Goal: Task Accomplishment & Management: Use online tool/utility

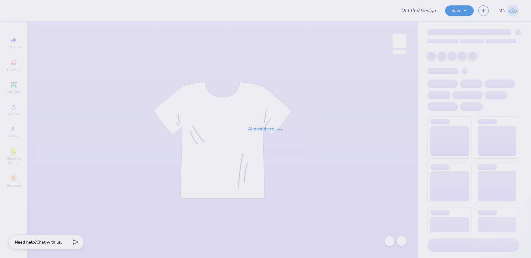
type input "ZTA CSU HOCO Weekend"
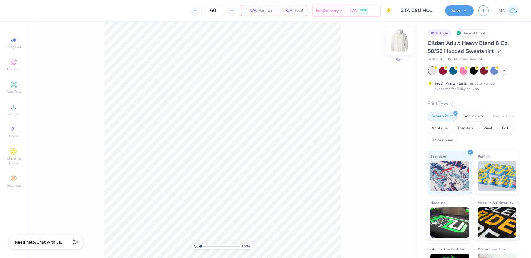
click at [405, 44] on img at bounding box center [399, 41] width 24 height 24
click at [15, 108] on circle at bounding box center [13, 108] width 3 height 3
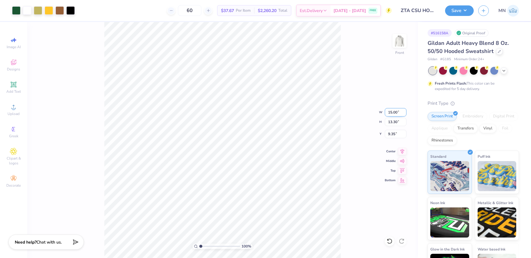
click at [393, 113] on input "15.00" at bounding box center [396, 112] width 22 height 8
type input "12.00"
type input "10.64"
click at [396, 134] on input "10.68" at bounding box center [396, 134] width 22 height 8
type input "6.00"
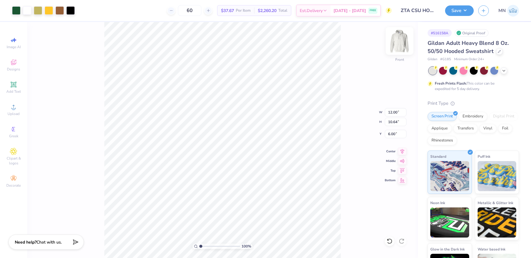
click at [397, 45] on img at bounding box center [399, 41] width 24 height 24
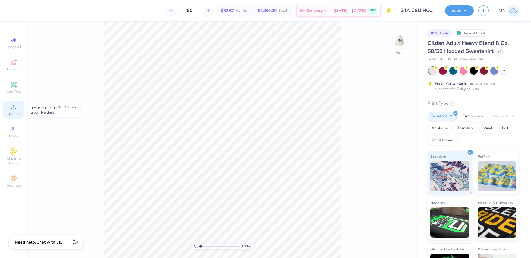
click at [17, 109] on icon at bounding box center [13, 106] width 7 height 7
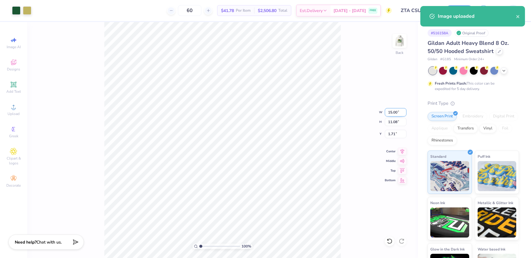
drag, startPoint x: 396, startPoint y: 112, endPoint x: 397, endPoint y: 115, distance: 3.0
click at [396, 112] on input "15.00" at bounding box center [396, 112] width 22 height 8
type input "12.00"
type input "8.87"
click at [396, 134] on input "2.82" at bounding box center [396, 134] width 22 height 8
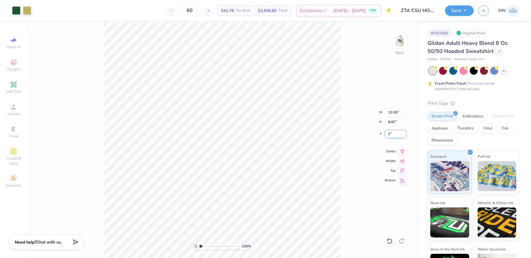
type input "2.00"
click at [454, 13] on button "Save" at bounding box center [459, 10] width 29 height 11
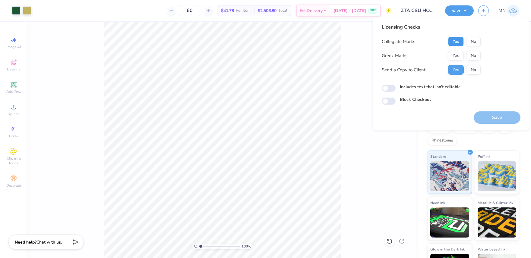
click at [462, 42] on button "Yes" at bounding box center [456, 42] width 16 height 10
click at [459, 55] on button "Yes" at bounding box center [456, 56] width 16 height 10
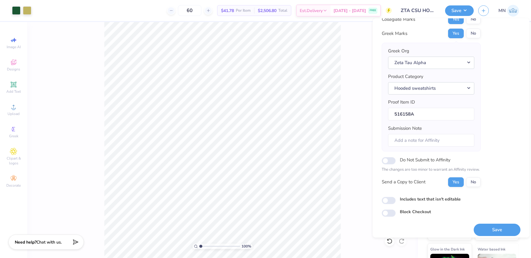
scroll to position [27, 0]
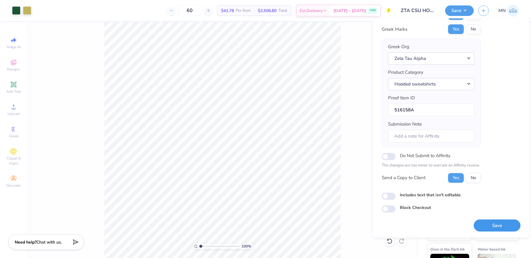
click at [500, 228] on button "Save" at bounding box center [497, 226] width 47 height 12
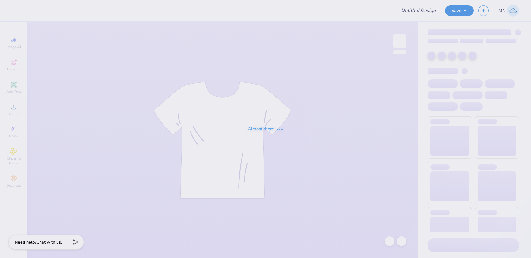
type input "ZTA CSU HOCO Weekend"
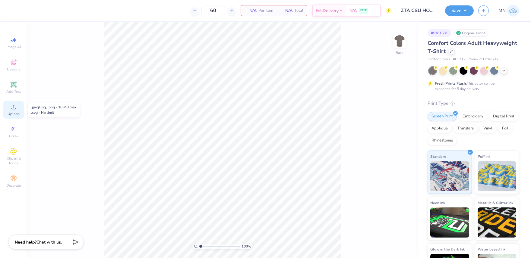
click at [14, 104] on icon at bounding box center [13, 106] width 7 height 7
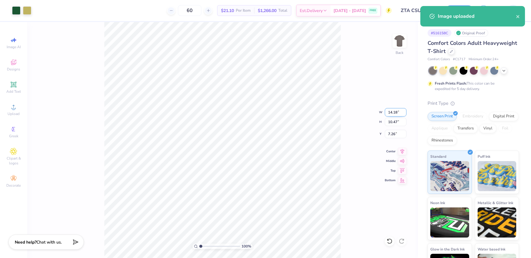
click at [393, 114] on input "14.18" at bounding box center [396, 112] width 22 height 8
type input "11.00"
type input "8.13"
click at [394, 133] on input "8.44" at bounding box center [396, 134] width 22 height 8
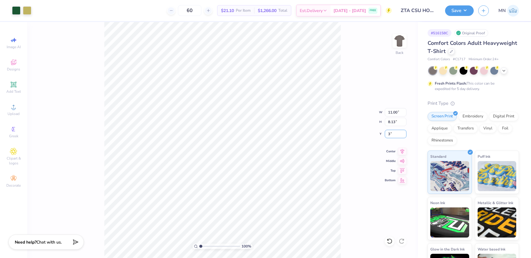
type input "3"
drag, startPoint x: 395, startPoint y: 41, endPoint x: 383, endPoint y: 45, distance: 13.1
click at [395, 41] on img at bounding box center [399, 41] width 12 height 12
click at [11, 101] on div "Upload" at bounding box center [13, 110] width 21 height 18
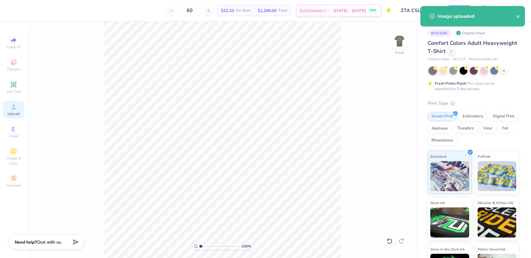
click at [15, 106] on icon at bounding box center [13, 106] width 7 height 7
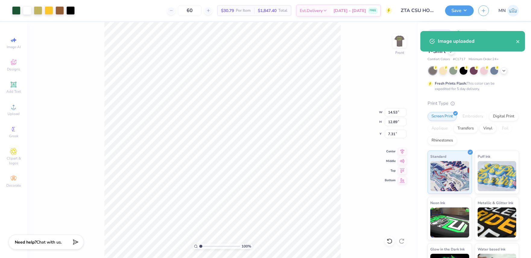
click at [344, 113] on div "100 % Front W 14.53 14.53 " H 12.89 12.89 " Y 7.31 7.31 " Center Middle Top Bot…" at bounding box center [222, 140] width 391 height 236
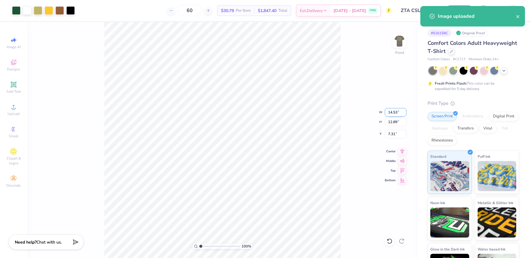
click at [395, 112] on input "14.53" at bounding box center [396, 112] width 22 height 8
type input "12.00"
type input "10.64"
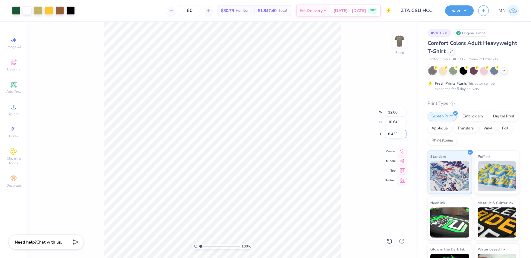
click at [394, 132] on input "8.43" at bounding box center [396, 134] width 22 height 8
type input "3.00"
click at [343, 122] on div "100 % Front W 12.00 12.00 " H 10.64 10.64 " Y 3.00 3.00 " Center Middle Top Bot…" at bounding box center [222, 140] width 391 height 236
click at [461, 15] on div "Save" at bounding box center [459, 10] width 29 height 11
click at [458, 12] on button "Save" at bounding box center [459, 10] width 29 height 11
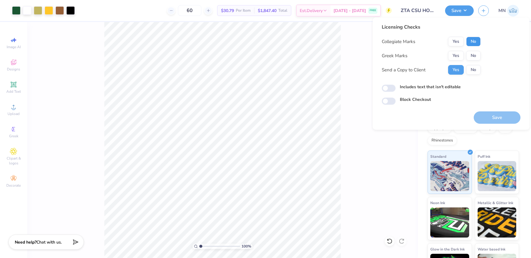
click at [477, 44] on button "No" at bounding box center [473, 42] width 14 height 10
click at [458, 42] on button "Yes" at bounding box center [456, 42] width 16 height 10
drag, startPoint x: 459, startPoint y: 58, endPoint x: 489, endPoint y: 91, distance: 44.8
click at [459, 58] on button "Yes" at bounding box center [456, 56] width 16 height 10
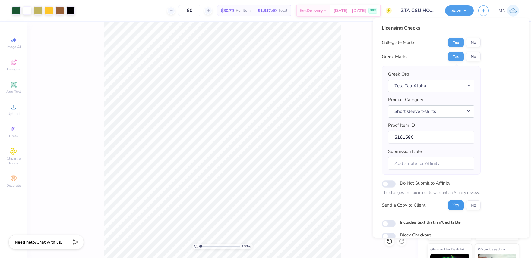
scroll to position [27, 0]
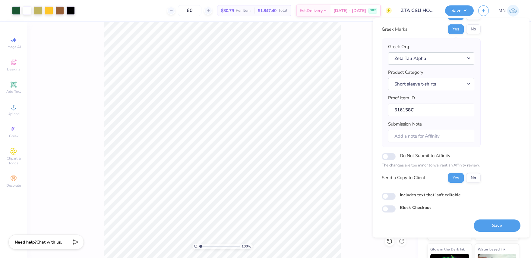
click at [488, 222] on button "Save" at bounding box center [497, 226] width 47 height 12
click at [368, 68] on div "100 % Front" at bounding box center [222, 140] width 391 height 236
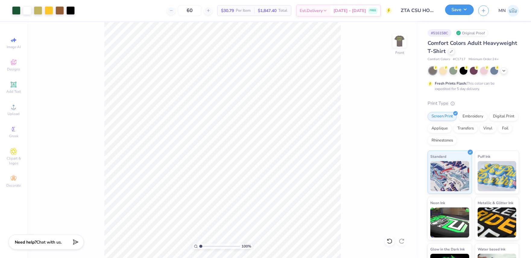
click at [458, 13] on button "Save" at bounding box center [459, 10] width 29 height 11
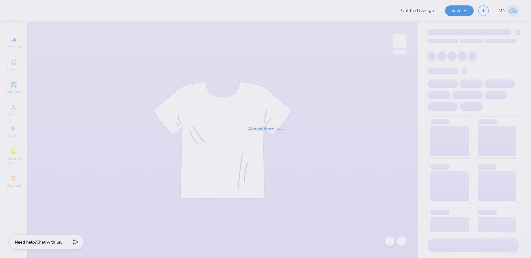
type input "ZTA CSU HOCO Weekend"
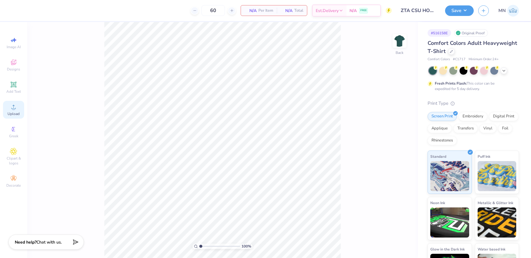
click at [20, 108] on div "Upload" at bounding box center [13, 110] width 21 height 18
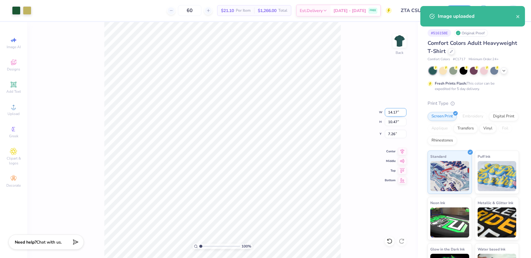
click at [393, 114] on input "14.17" at bounding box center [396, 112] width 22 height 8
type input "11.00"
type input "8.13"
click at [393, 133] on input "8.44" at bounding box center [396, 134] width 22 height 8
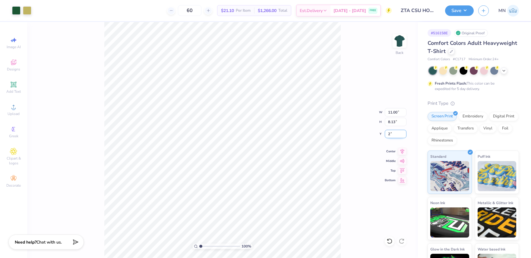
type input "2.00"
drag, startPoint x: 399, startPoint y: 39, endPoint x: 352, endPoint y: 57, distance: 50.2
click at [399, 39] on img at bounding box center [399, 41] width 12 height 12
drag, startPoint x: 10, startPoint y: 111, endPoint x: 18, endPoint y: 110, distance: 8.2
click at [11, 111] on div "Upload" at bounding box center [13, 110] width 21 height 18
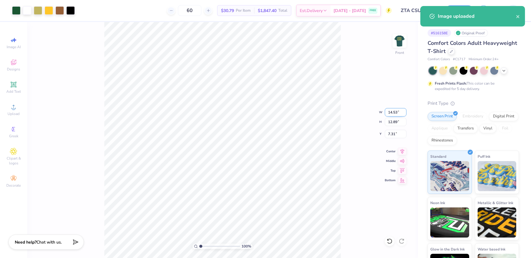
click at [391, 114] on input "14.53" at bounding box center [396, 112] width 22 height 8
type input "12.00"
type input "10.64"
click at [394, 132] on input "8.43" at bounding box center [396, 134] width 22 height 8
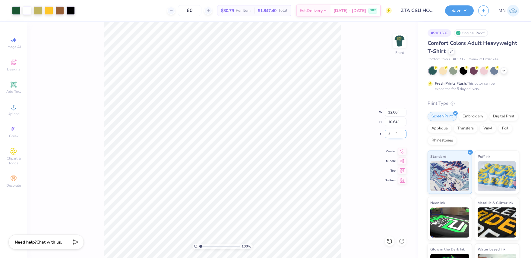
type input "3.00"
type input "1"
click at [200, 245] on input "range" at bounding box center [219, 246] width 41 height 5
click at [460, 12] on button "Save" at bounding box center [459, 10] width 29 height 11
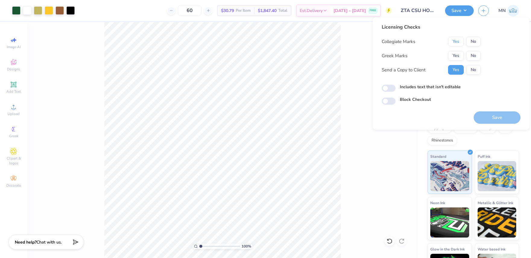
drag, startPoint x: 456, startPoint y: 43, endPoint x: 456, endPoint y: 50, distance: 7.5
click at [456, 43] on button "Yes" at bounding box center [456, 42] width 16 height 10
click at [456, 55] on button "Yes" at bounding box center [456, 56] width 16 height 10
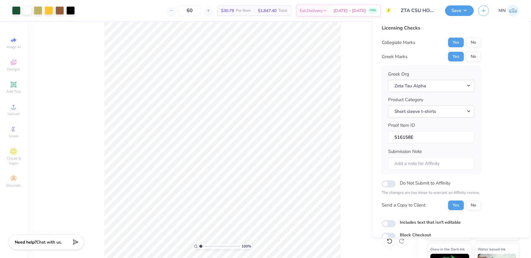
scroll to position [27, 0]
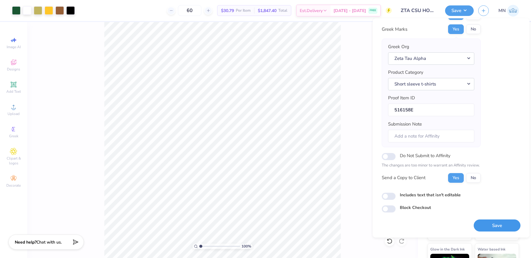
click at [494, 221] on button "Save" at bounding box center [497, 226] width 47 height 12
